Goal: Find specific page/section: Find specific page/section

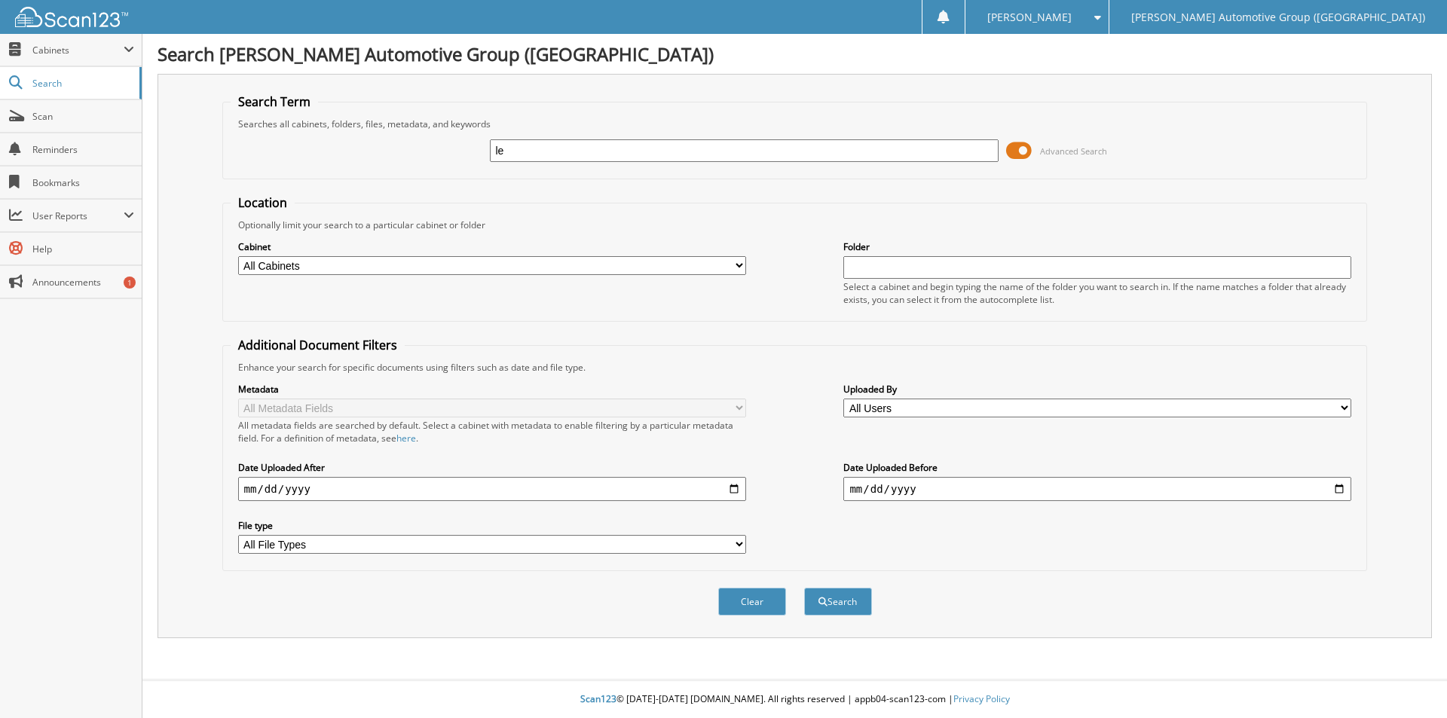
type input "l"
type input "K"
type input "LED66545"
click at [804, 588] on button "Search" at bounding box center [838, 602] width 68 height 28
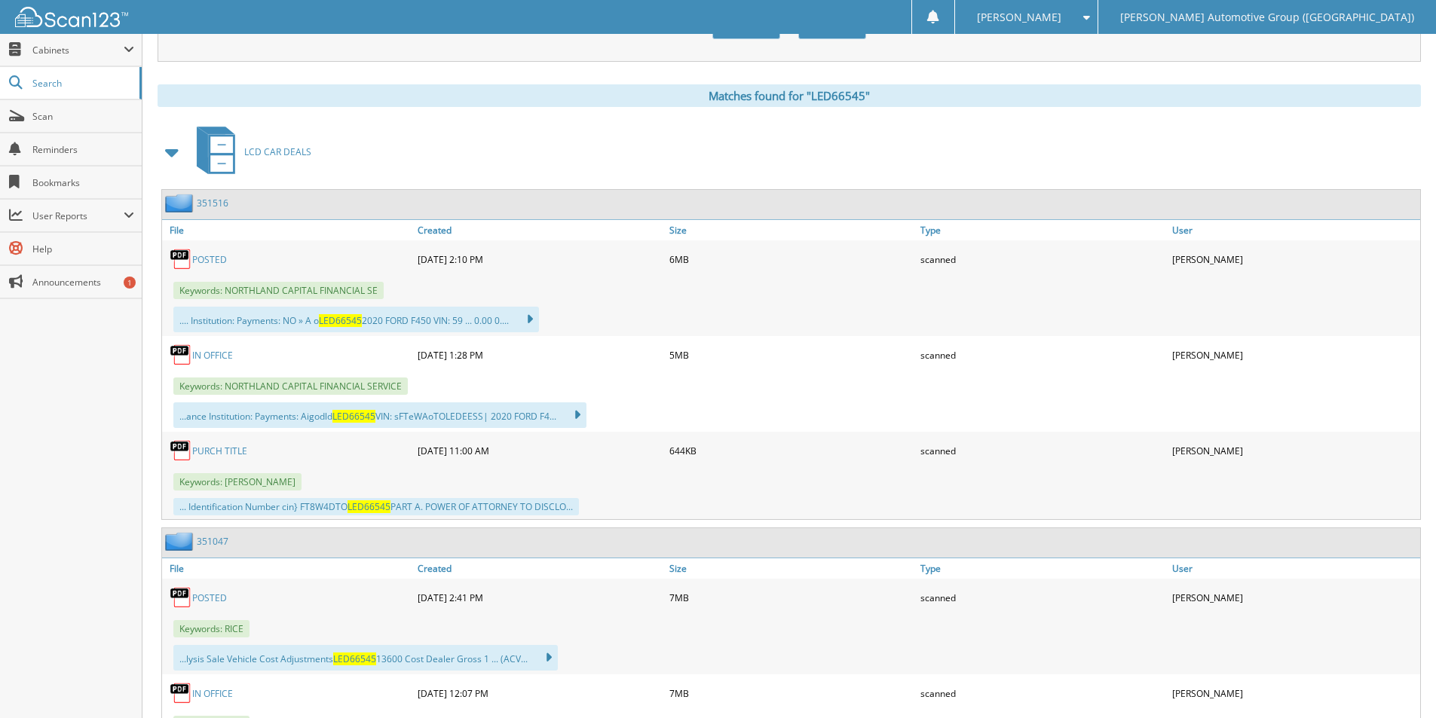
scroll to position [603, 0]
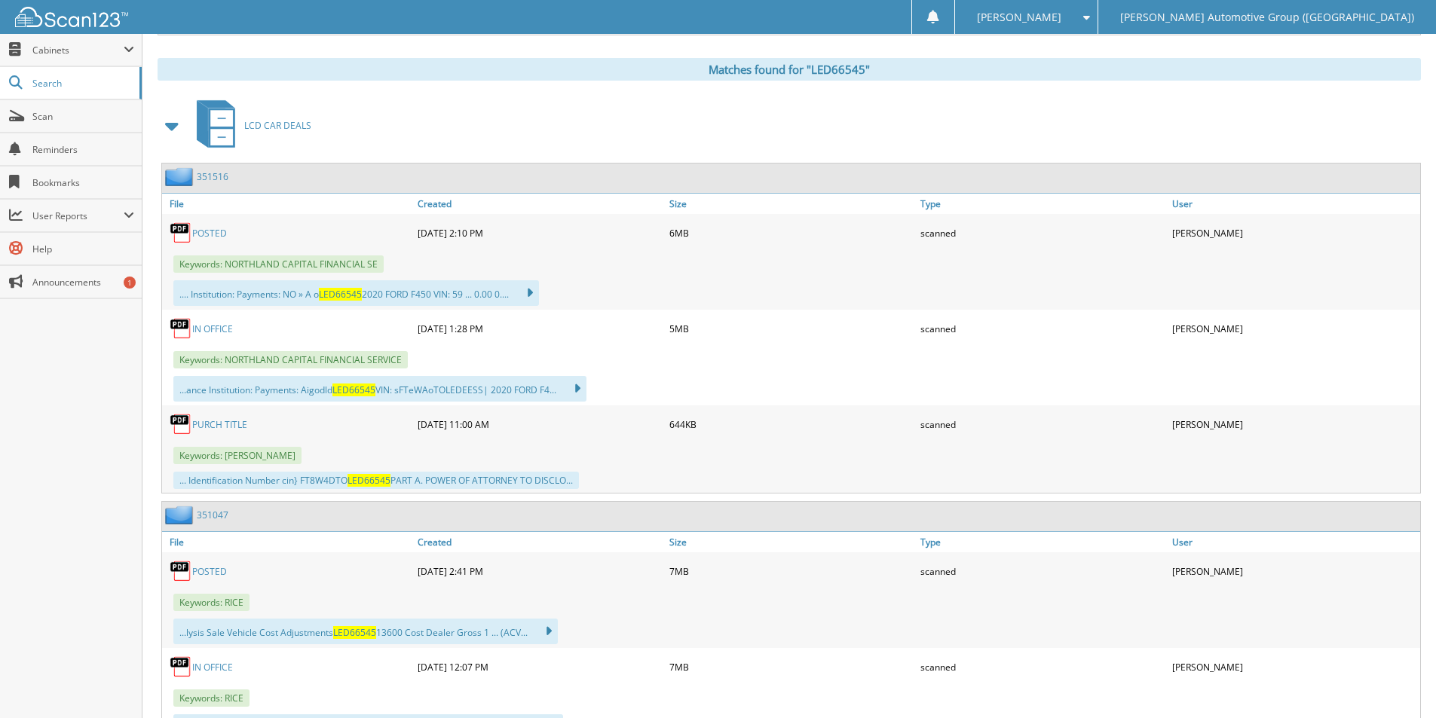
click at [210, 173] on link "351516" at bounding box center [213, 176] width 32 height 13
